Goal: Transaction & Acquisition: Book appointment/travel/reservation

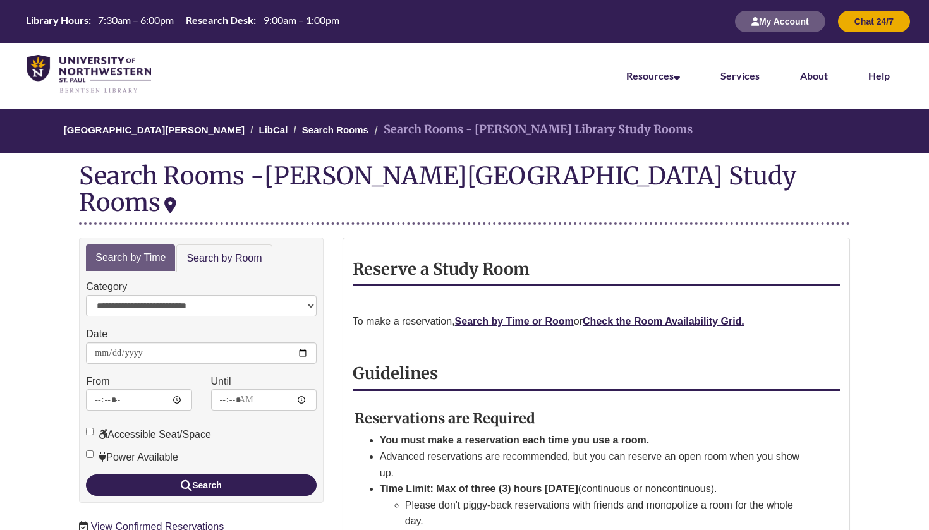
scroll to position [112, 0]
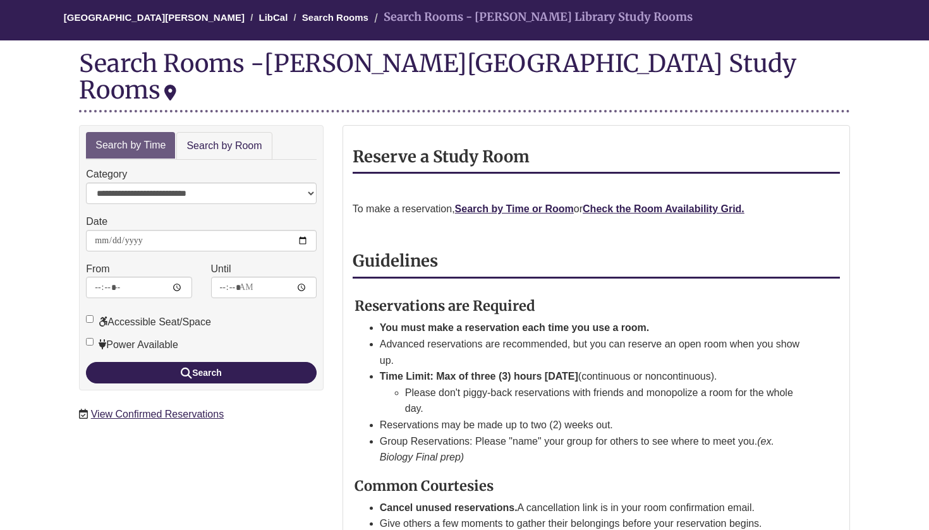
click at [49, 248] on body "Skip to Main Content Library Hours: 7:30am – 6:00pm Research Desk: 9:00am – 1:0…" at bounding box center [464, 499] width 929 height 1223
click at [156, 230] on input "**********" at bounding box center [201, 240] width 231 height 21
type input "**********"
click at [0, 310] on body "Skip to Main Content Library Hours: 7:30am – 6:00pm Research Desk: 9:00am – 1:0…" at bounding box center [464, 499] width 929 height 1223
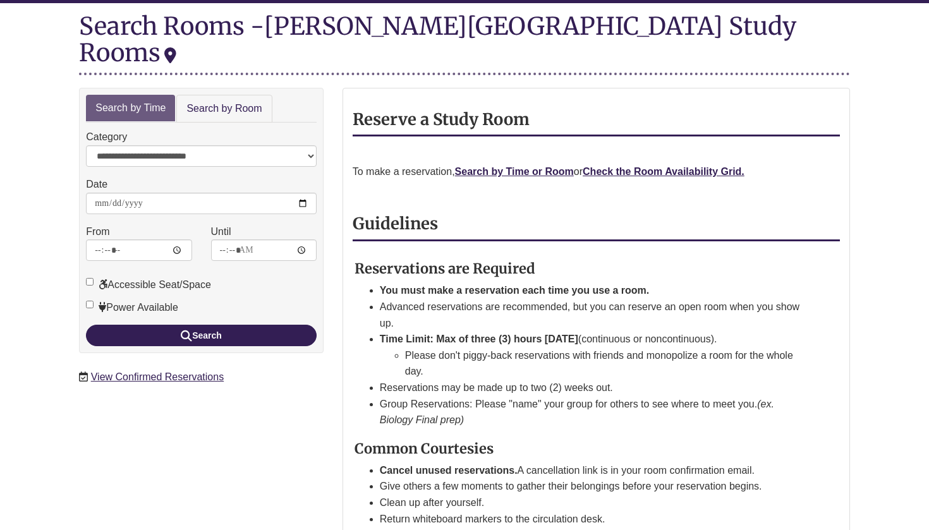
scroll to position [150, 0]
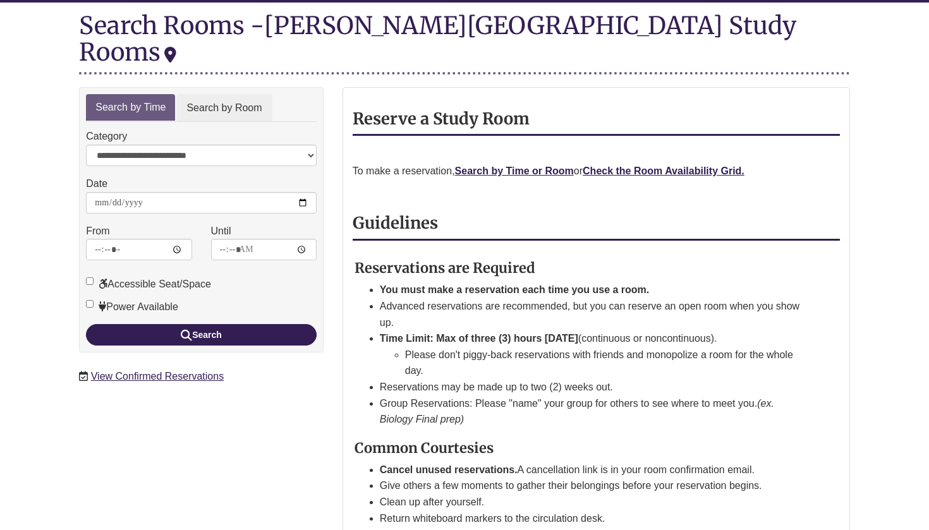
click at [241, 94] on link "Search by Room" at bounding box center [223, 108] width 95 height 28
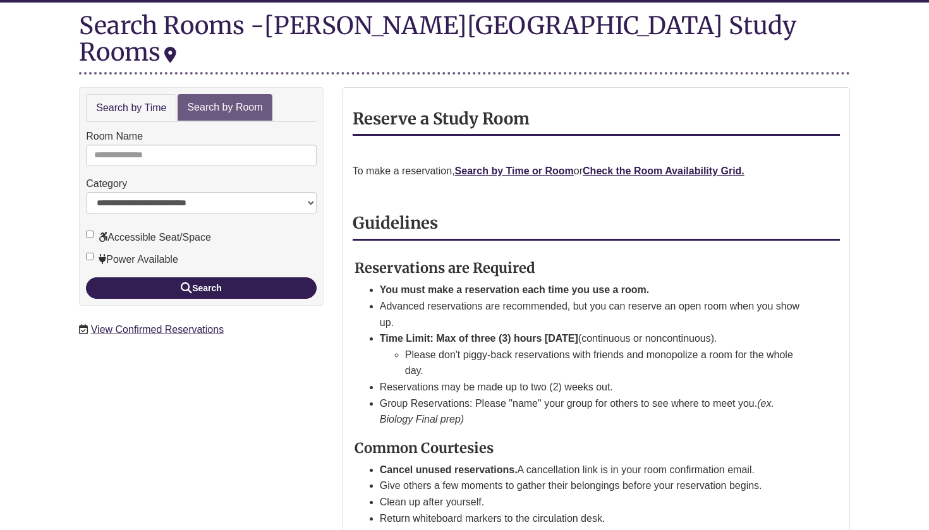
click at [151, 128] on div "Room Name" at bounding box center [201, 147] width 231 height 38
click at [151, 145] on input "Room Name" at bounding box center [201, 155] width 231 height 21
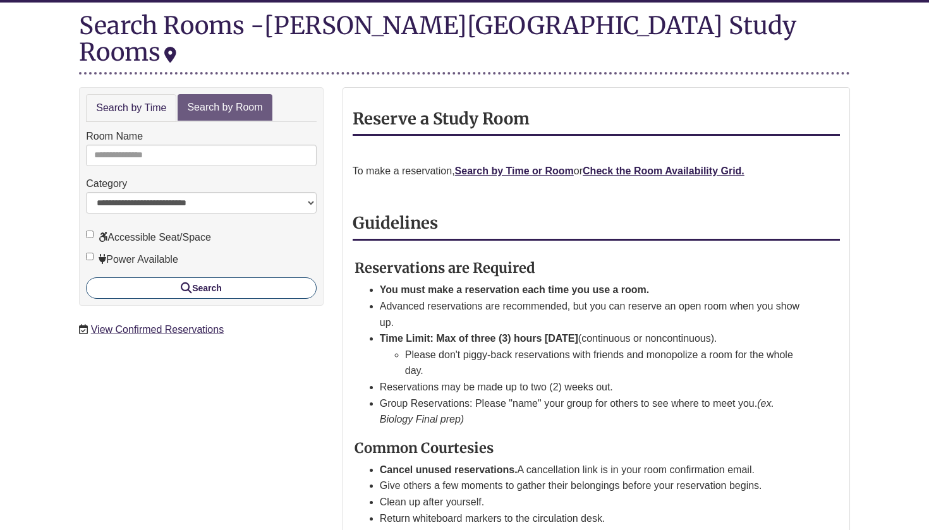
click at [140, 277] on button "Search" at bounding box center [201, 287] width 231 height 21
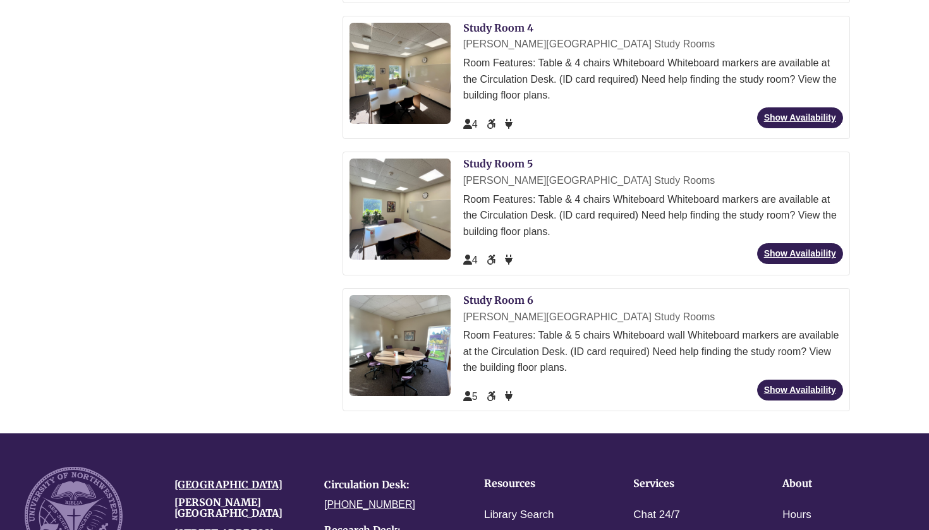
scroll to position [668, 0]
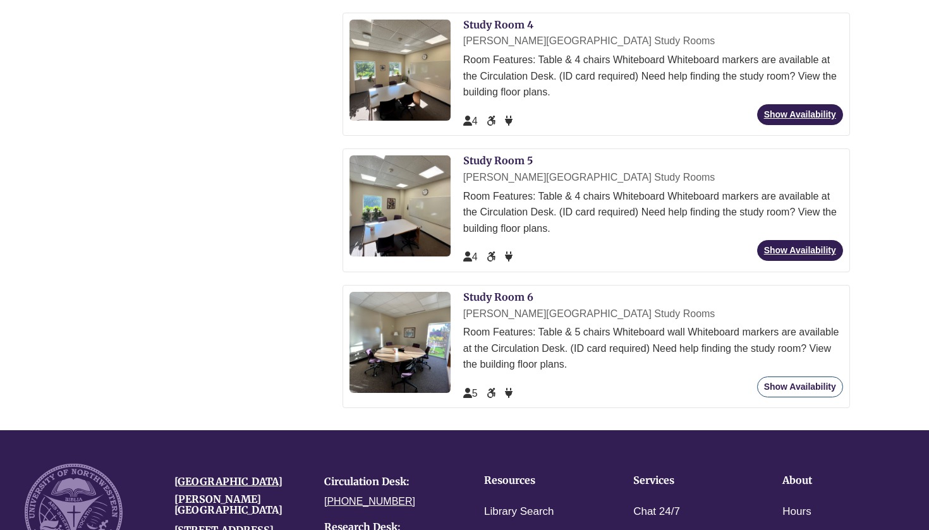
click at [771, 376] on link "Show Availability" at bounding box center [800, 386] width 86 height 21
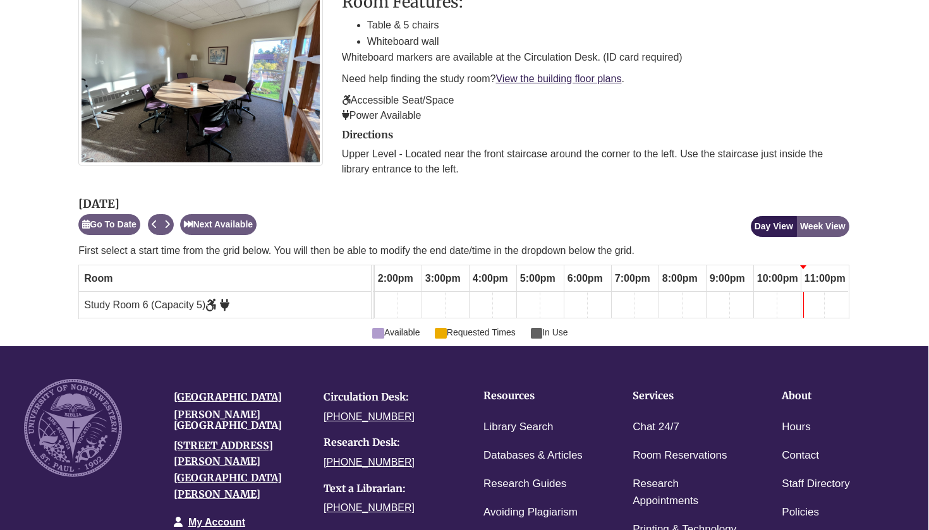
scroll to position [227, 1]
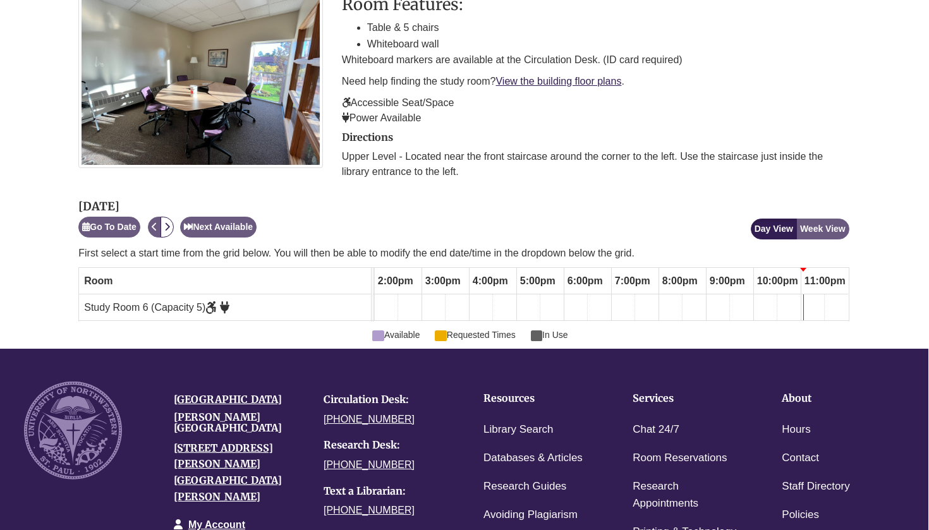
click at [169, 227] on icon "Next" at bounding box center [167, 226] width 6 height 9
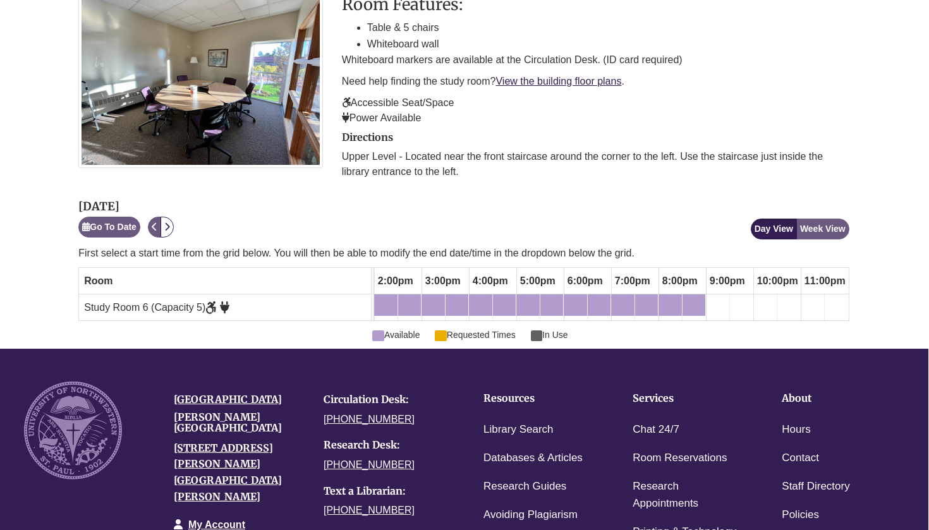
click at [169, 227] on icon "Next" at bounding box center [167, 226] width 6 height 9
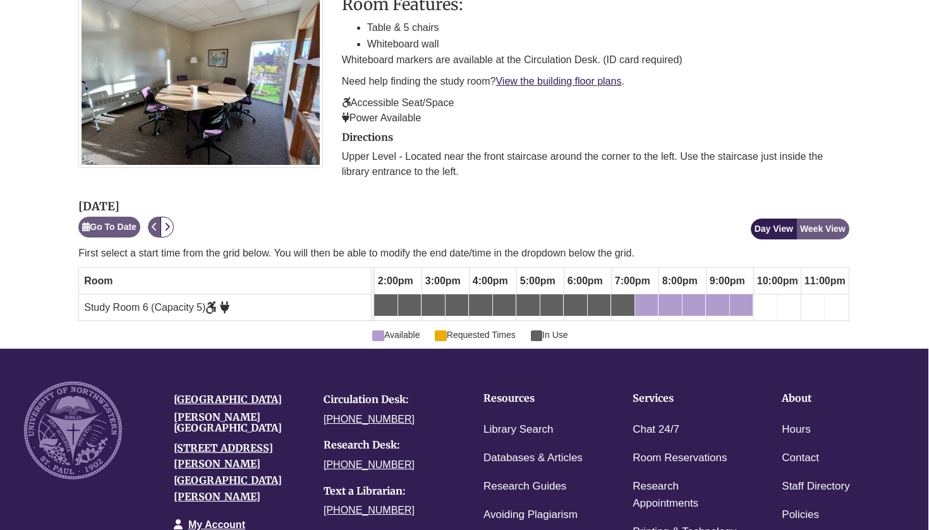
click at [169, 227] on icon "Next" at bounding box center [167, 226] width 6 height 9
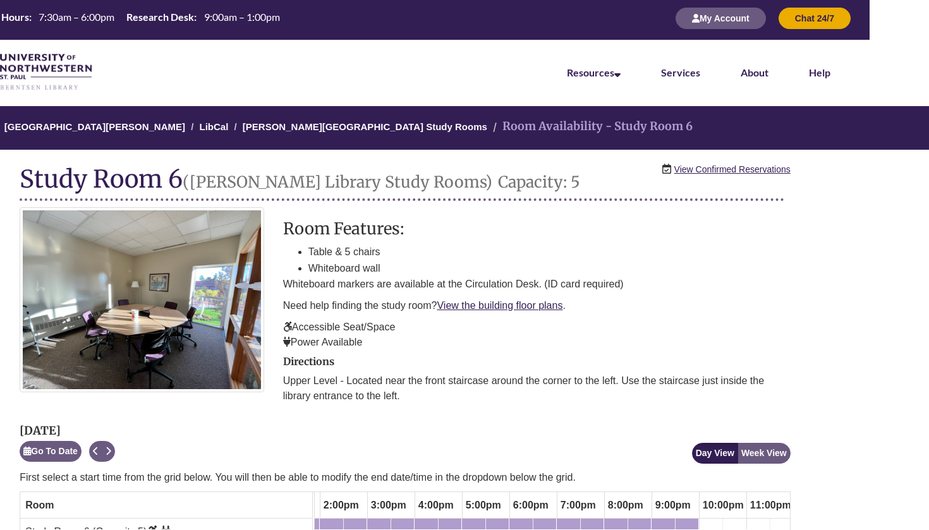
scroll to position [4, 59]
